Goal: Check status: Check status

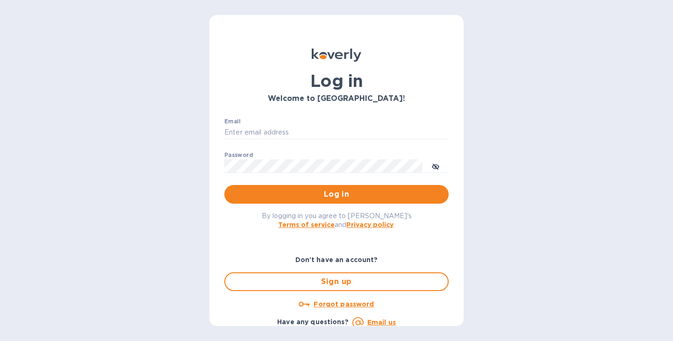
click at [318, 140] on div "Email ​" at bounding box center [336, 135] width 224 height 34
click at [300, 130] on input "Email" at bounding box center [336, 133] width 224 height 14
type input "[PERSON_NAME][EMAIL_ADDRESS][DOMAIN_NAME]"
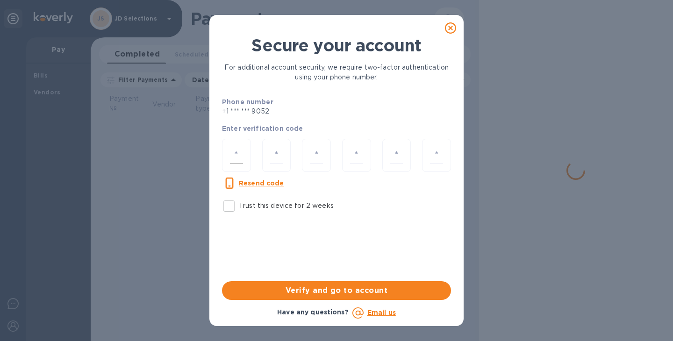
click at [233, 161] on input "number" at bounding box center [236, 155] width 13 height 17
type input "3"
type input "7"
type input "0"
type input "9"
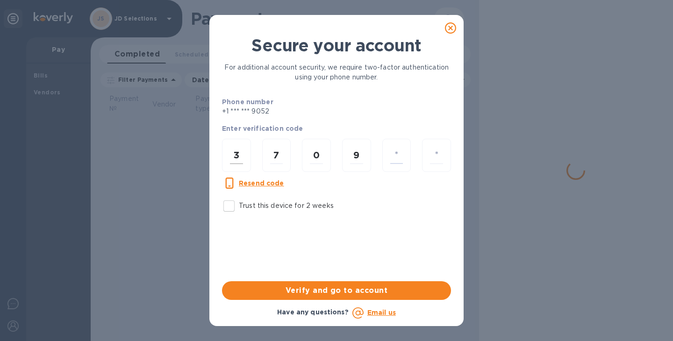
type input "7"
click at [313, 158] on input "0" at bounding box center [316, 155] width 13 height 17
click at [311, 158] on input "0" at bounding box center [316, 155] width 13 height 17
click at [402, 159] on input "7" at bounding box center [396, 155] width 13 height 17
type input "0"
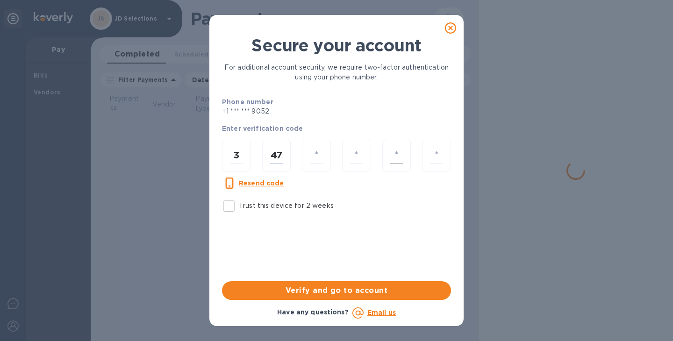
type input "7"
type input "4"
type input "0"
type input "9"
type input "7"
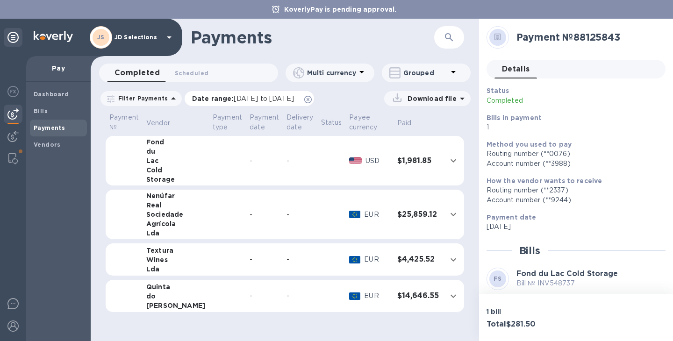
click at [312, 97] on icon at bounding box center [307, 99] width 7 height 7
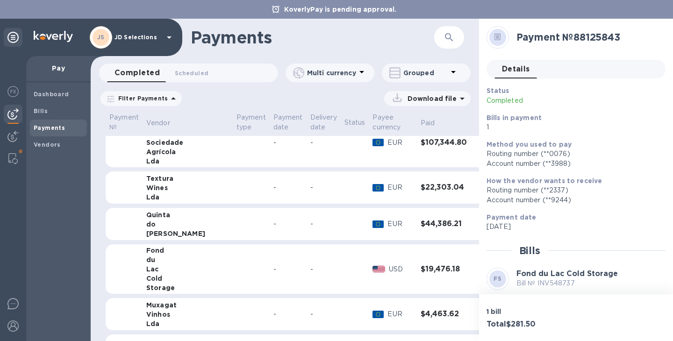
scroll to position [7, 0]
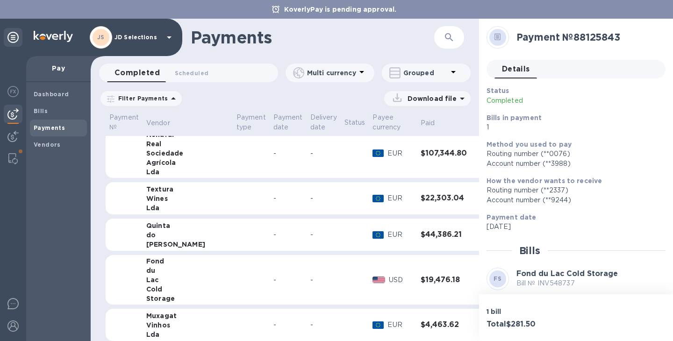
click at [158, 152] on div "Sociedade" at bounding box center [187, 153] width 83 height 9
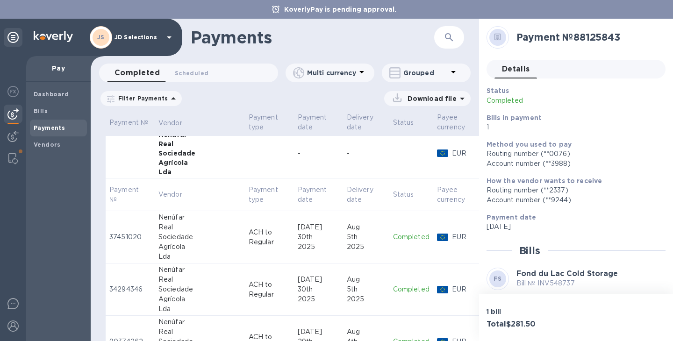
scroll to position [0, 0]
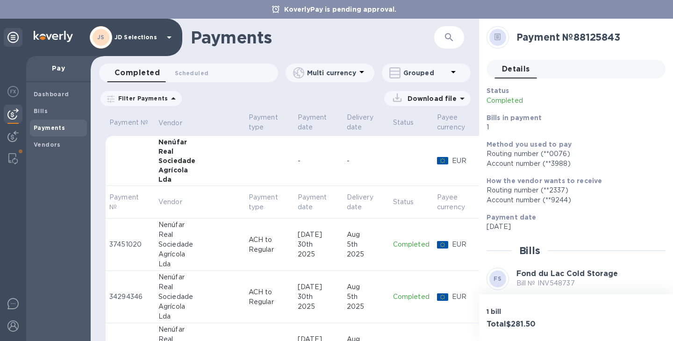
click at [169, 178] on div "Lda" at bounding box center [200, 179] width 83 height 9
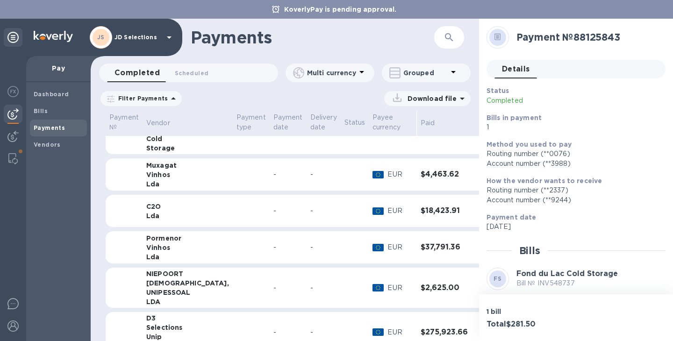
scroll to position [170, 0]
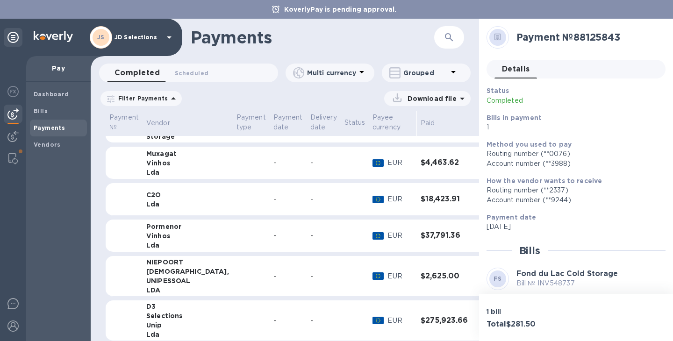
click at [161, 159] on div "Vinhos" at bounding box center [187, 163] width 83 height 9
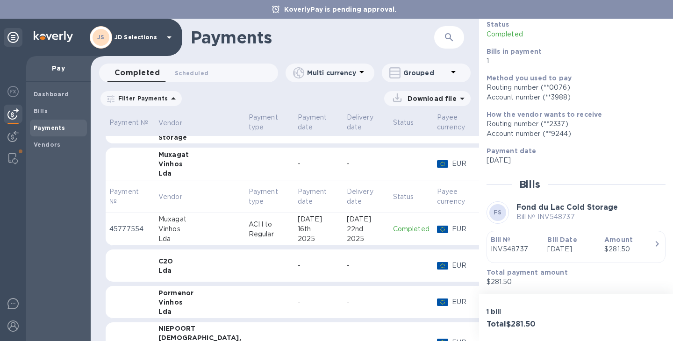
scroll to position [170, 0]
click at [249, 228] on p "ACH to Regular" at bounding box center [270, 228] width 42 height 20
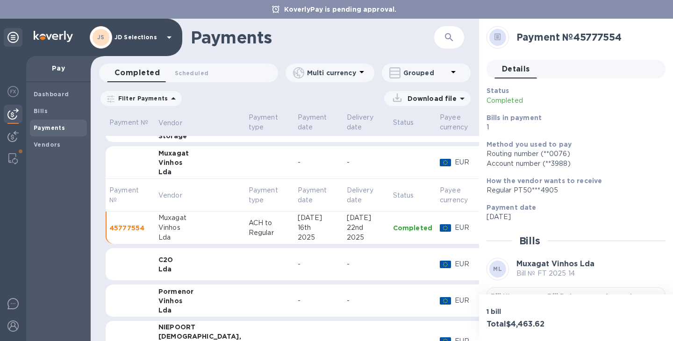
scroll to position [110, 0]
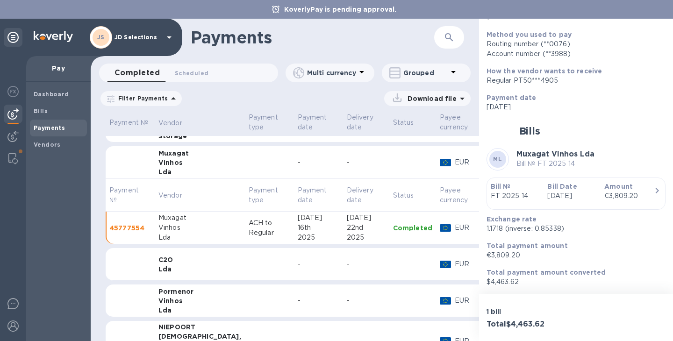
click at [540, 189] on div "Bill № FT 2025 14" at bounding box center [515, 191] width 57 height 27
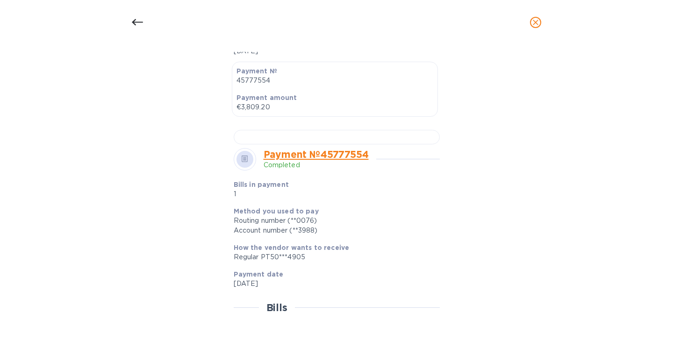
scroll to position [252, 0]
click at [342, 144] on div at bounding box center [337, 137] width 206 height 14
click at [540, 29] on button "close" at bounding box center [536, 22] width 22 height 22
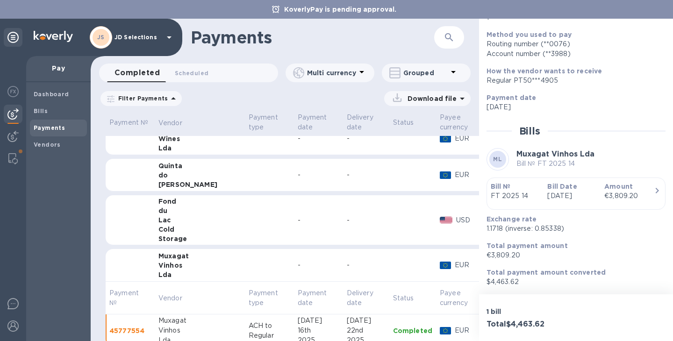
scroll to position [49, 0]
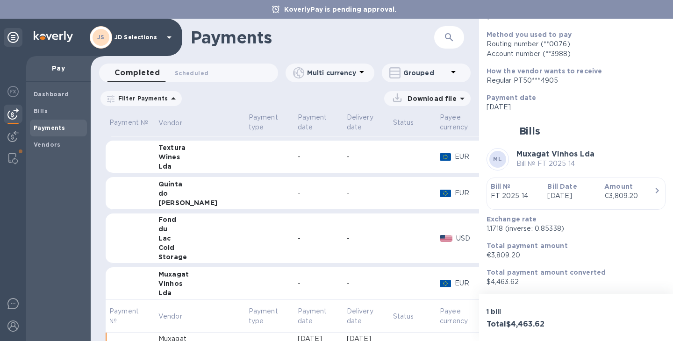
click at [160, 203] on div "Javali" at bounding box center [200, 202] width 83 height 9
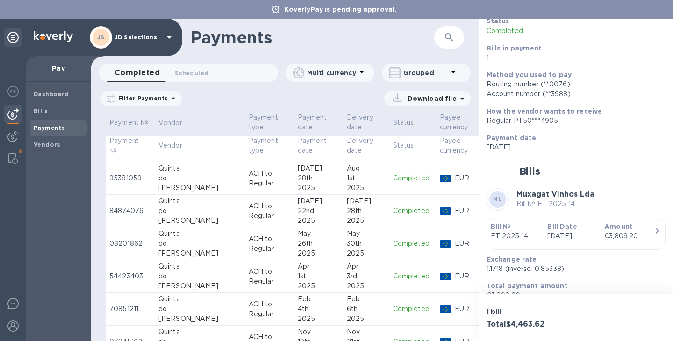
scroll to position [133, 0]
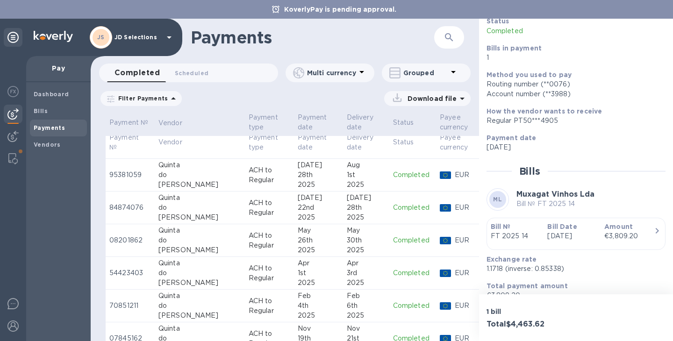
click at [174, 212] on div "do" at bounding box center [200, 208] width 83 height 10
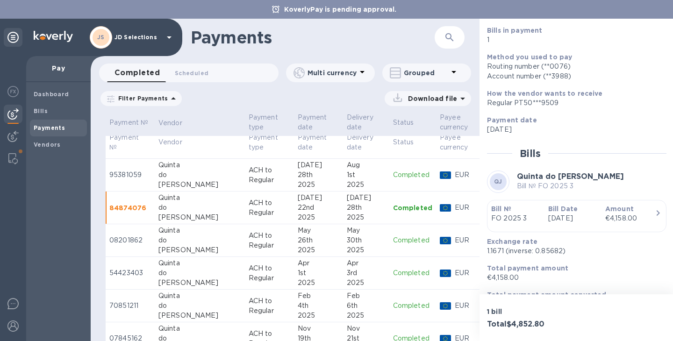
scroll to position [110, 0]
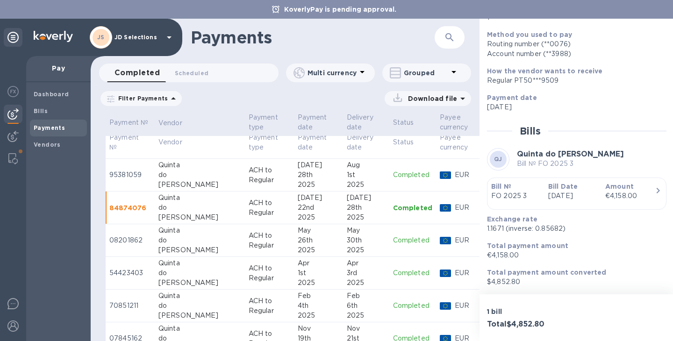
click at [586, 198] on p "Jul 21st 2025" at bounding box center [573, 196] width 50 height 10
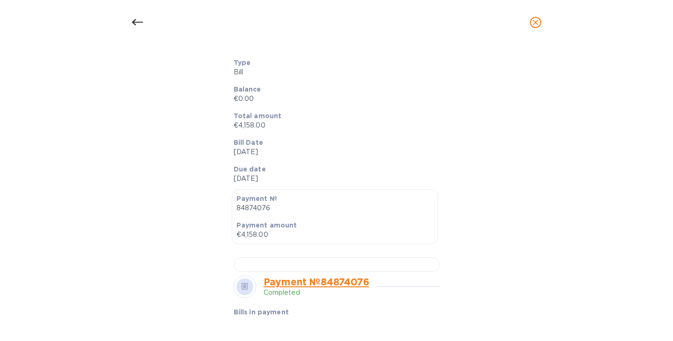
scroll to position [172, 0]
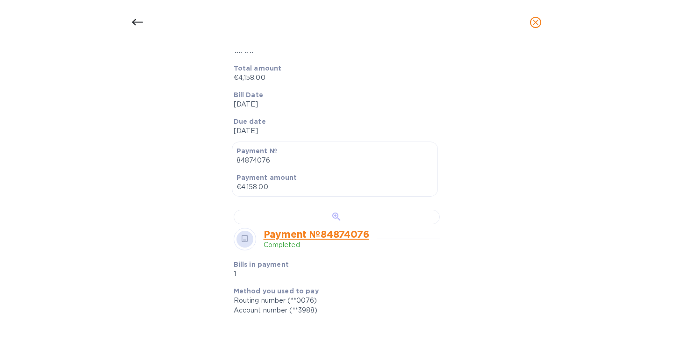
click at [321, 224] on div at bounding box center [337, 217] width 206 height 14
